Goal: Check status: Check status

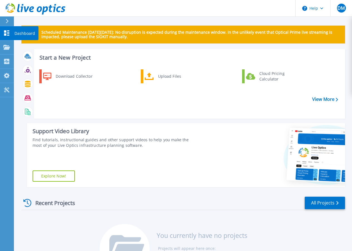
click at [4, 31] on icon at bounding box center [6, 32] width 5 height 5
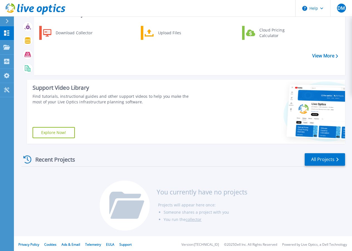
scroll to position [45, 0]
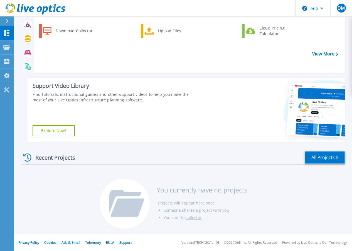
click at [325, 160] on link "All Projects" at bounding box center [325, 157] width 40 height 13
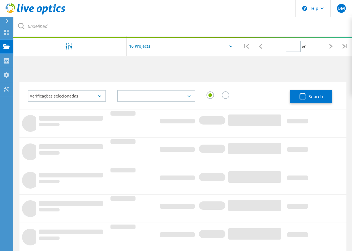
type input "1"
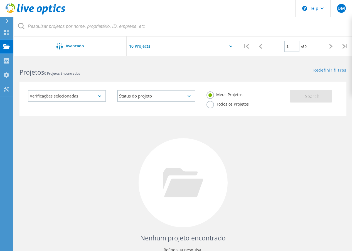
click at [59, 73] on span "0 Projetos Encontrados" at bounding box center [62, 73] width 36 height 5
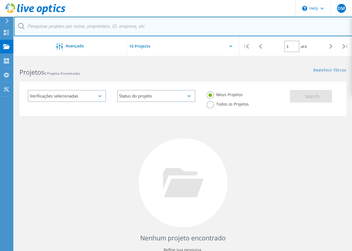
click at [54, 26] on input "text" at bounding box center [183, 27] width 339 height 20
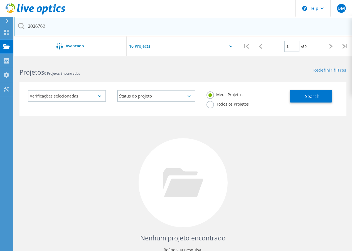
type input "3036762"
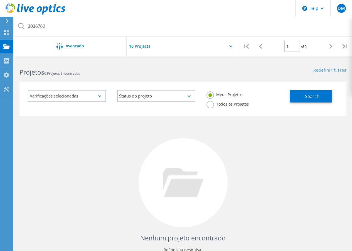
click at [212, 104] on label "Todos os Projetos" at bounding box center [228, 103] width 42 height 5
click at [0, 0] on input "Todos os Projetos" at bounding box center [0, 0] width 0 height 0
click at [314, 96] on span "Search" at bounding box center [312, 96] width 14 height 6
